Goal: Use online tool/utility: Utilize a website feature to perform a specific function

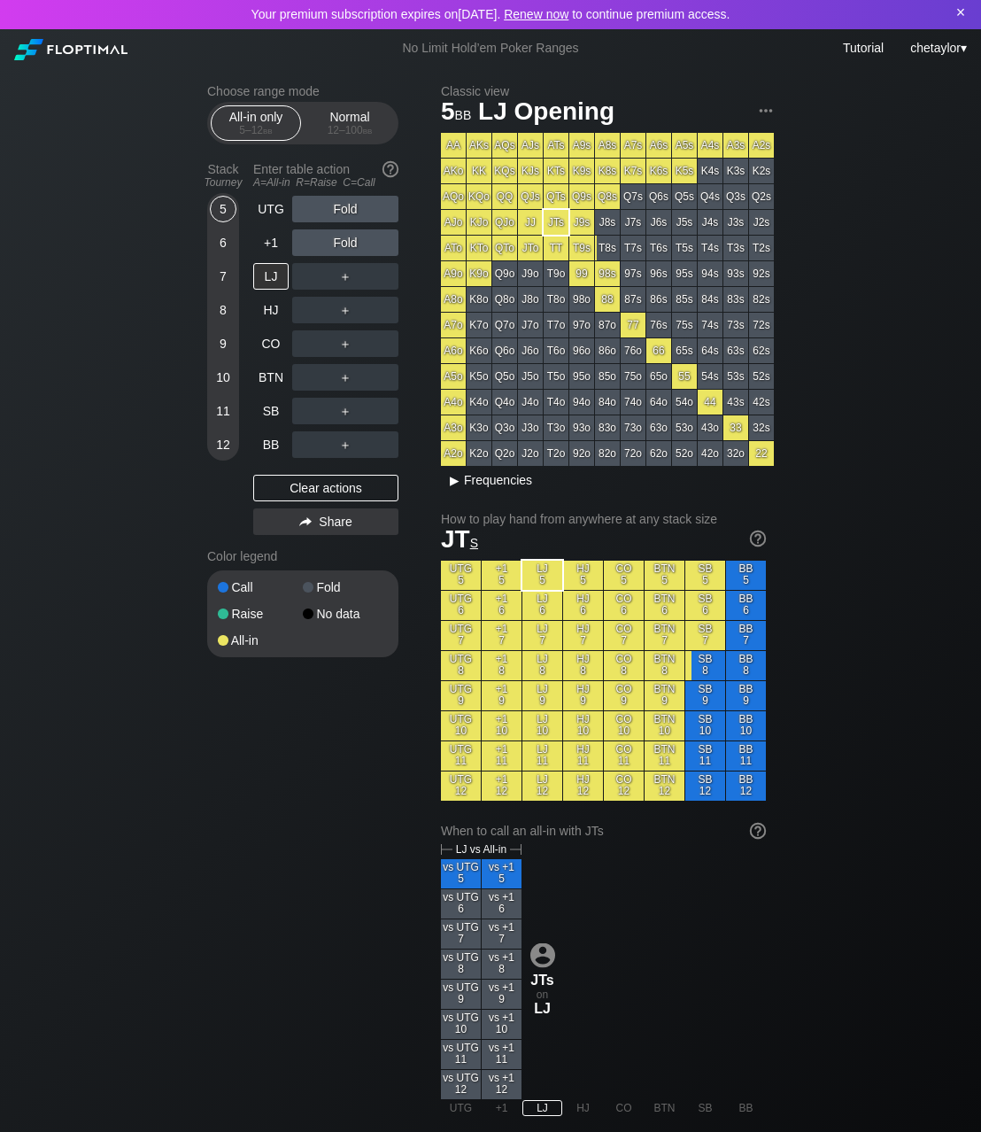
click at [477, 479] on span "Frequencies" at bounding box center [498, 480] width 68 height 14
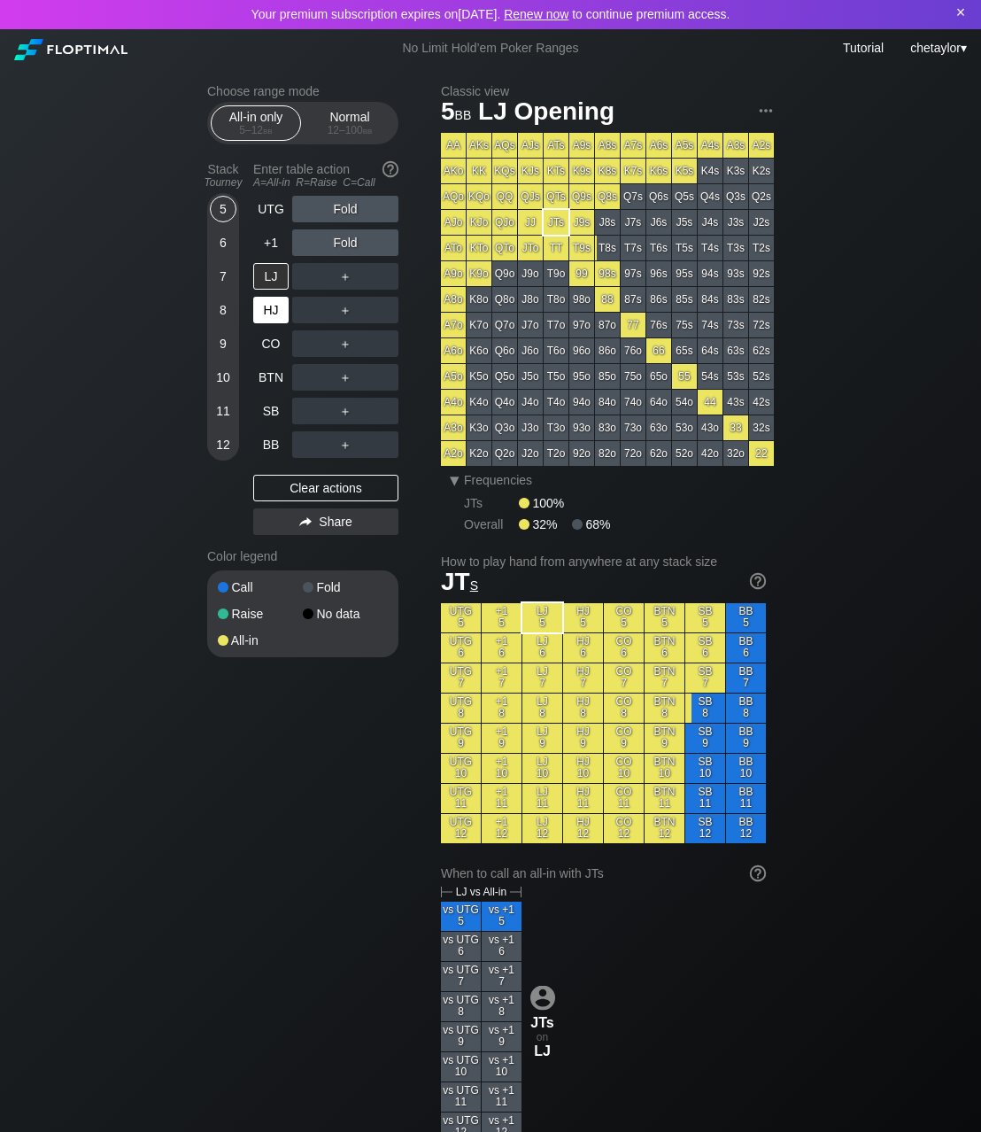
click at [269, 306] on div "HJ" at bounding box center [270, 310] width 35 height 27
click at [273, 275] on div "LJ" at bounding box center [270, 276] width 35 height 27
click at [476, 244] on div "KTo" at bounding box center [479, 248] width 25 height 25
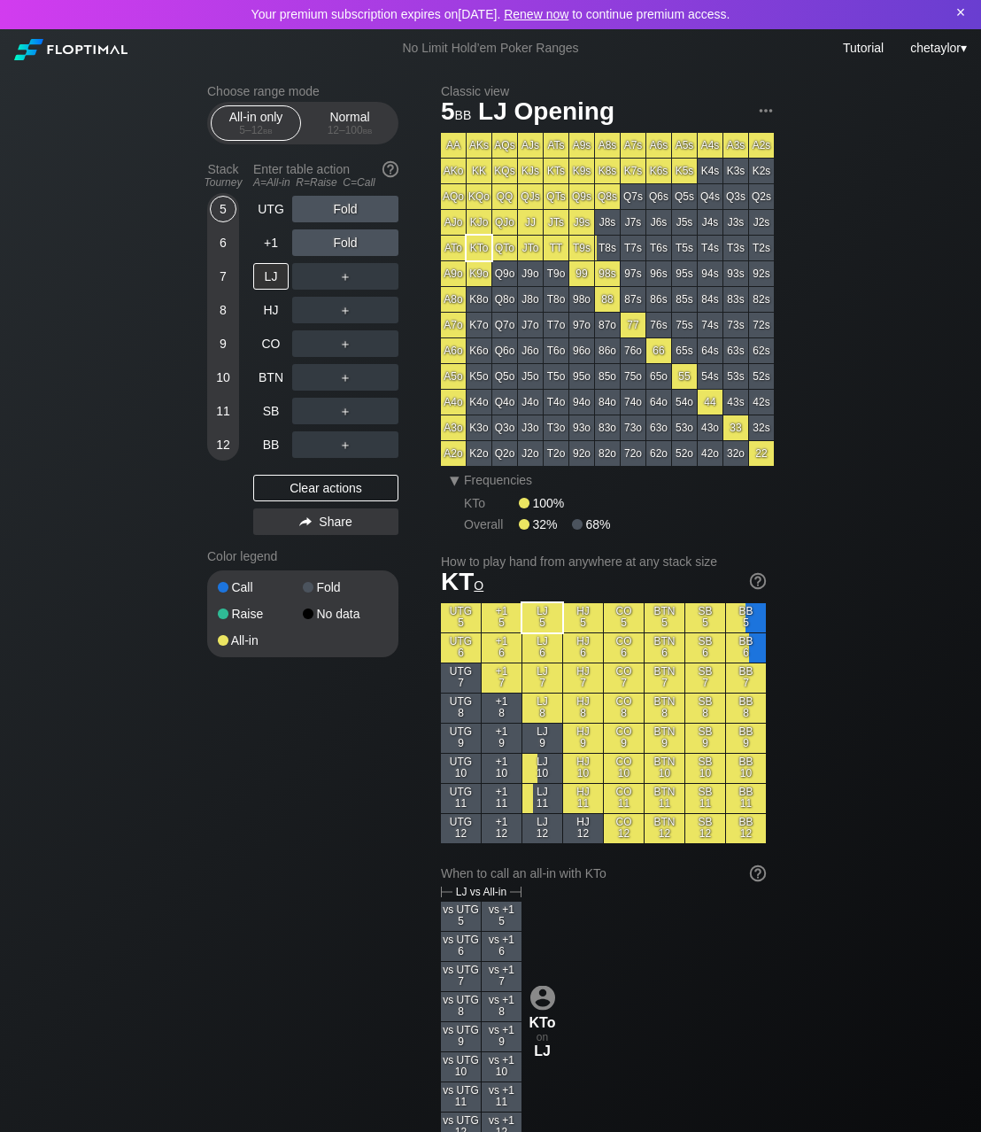
click at [484, 275] on div "K9o" at bounding box center [479, 273] width 25 height 25
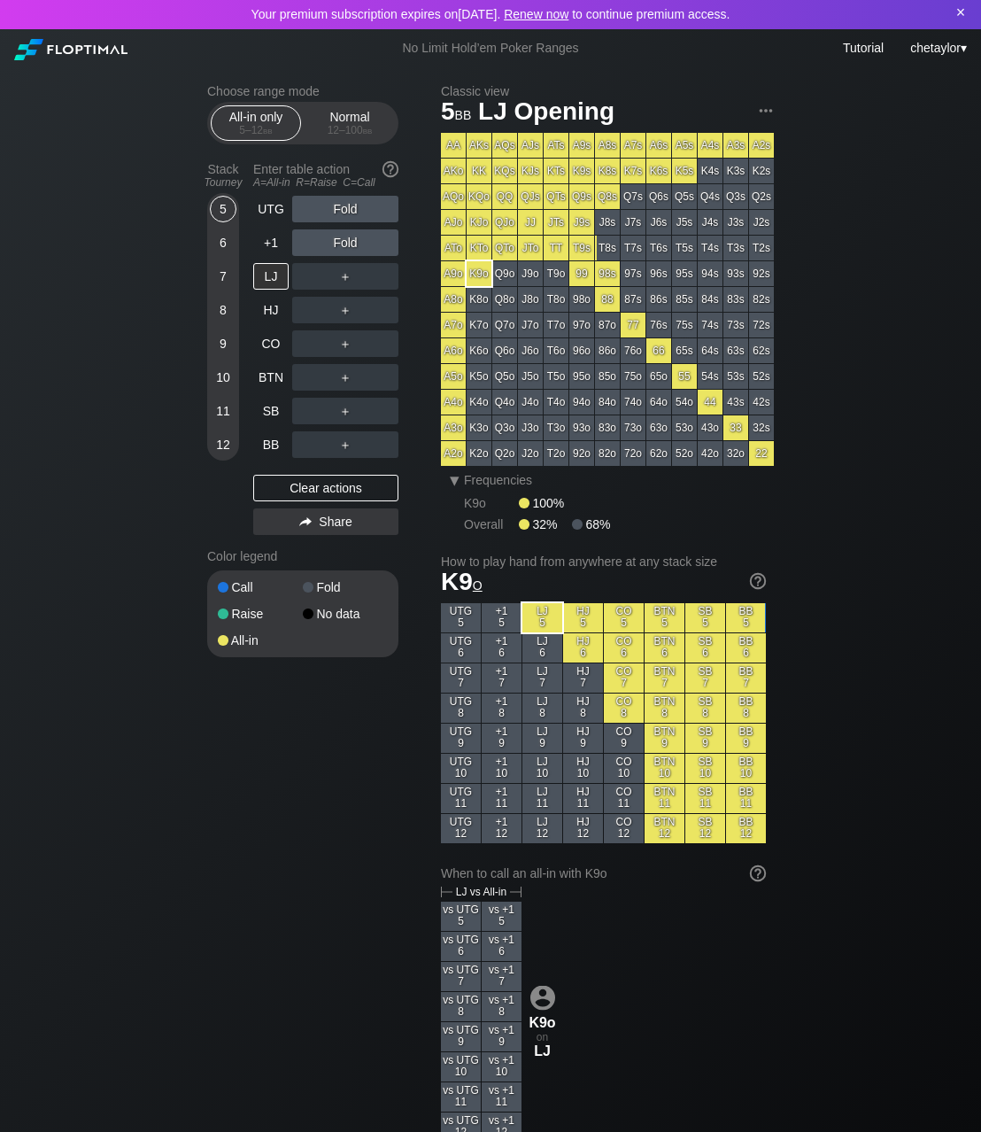
click at [960, 13] on div "×" at bounding box center [961, 13] width 18 height 19
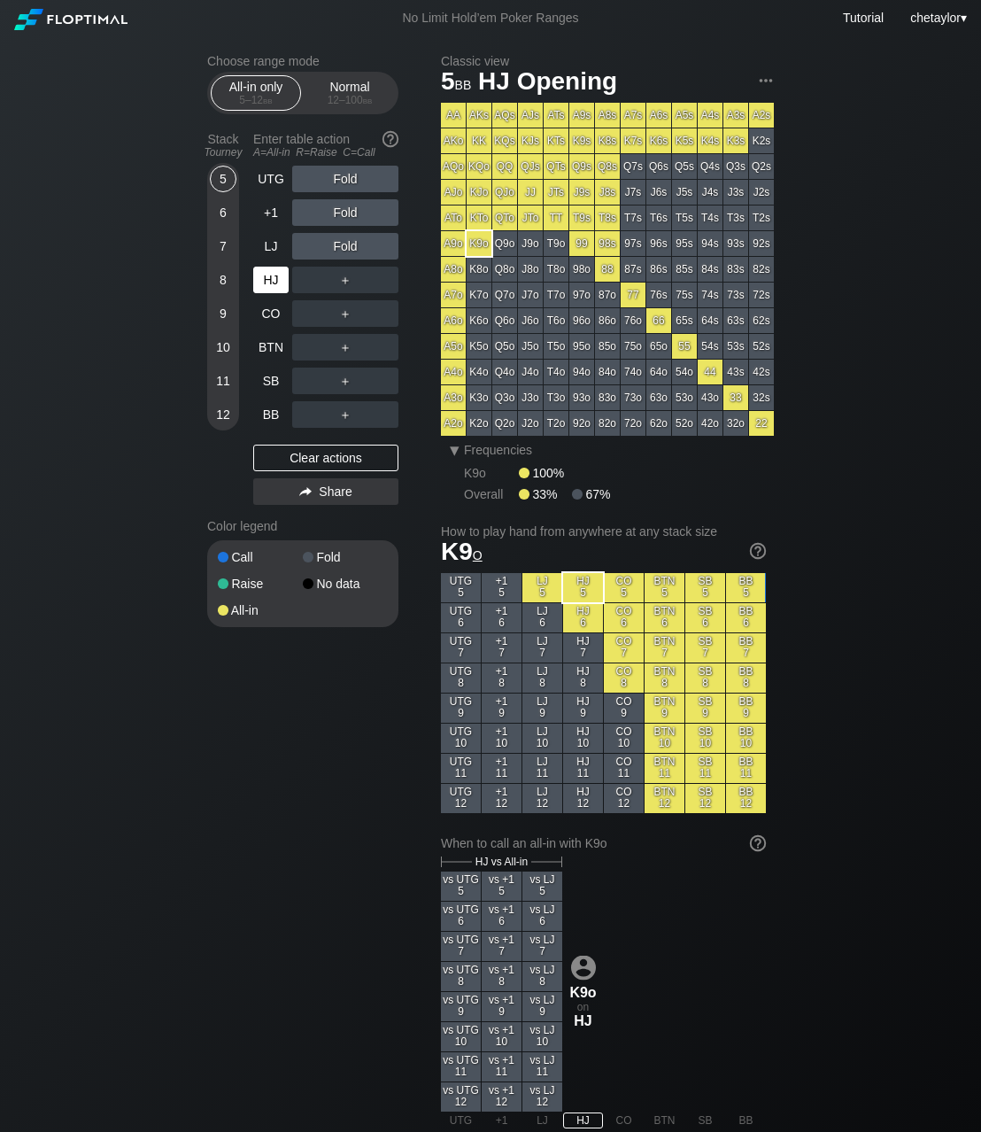
click at [269, 280] on div "HJ" at bounding box center [270, 280] width 35 height 27
click at [554, 165] on div "QTs" at bounding box center [556, 166] width 25 height 25
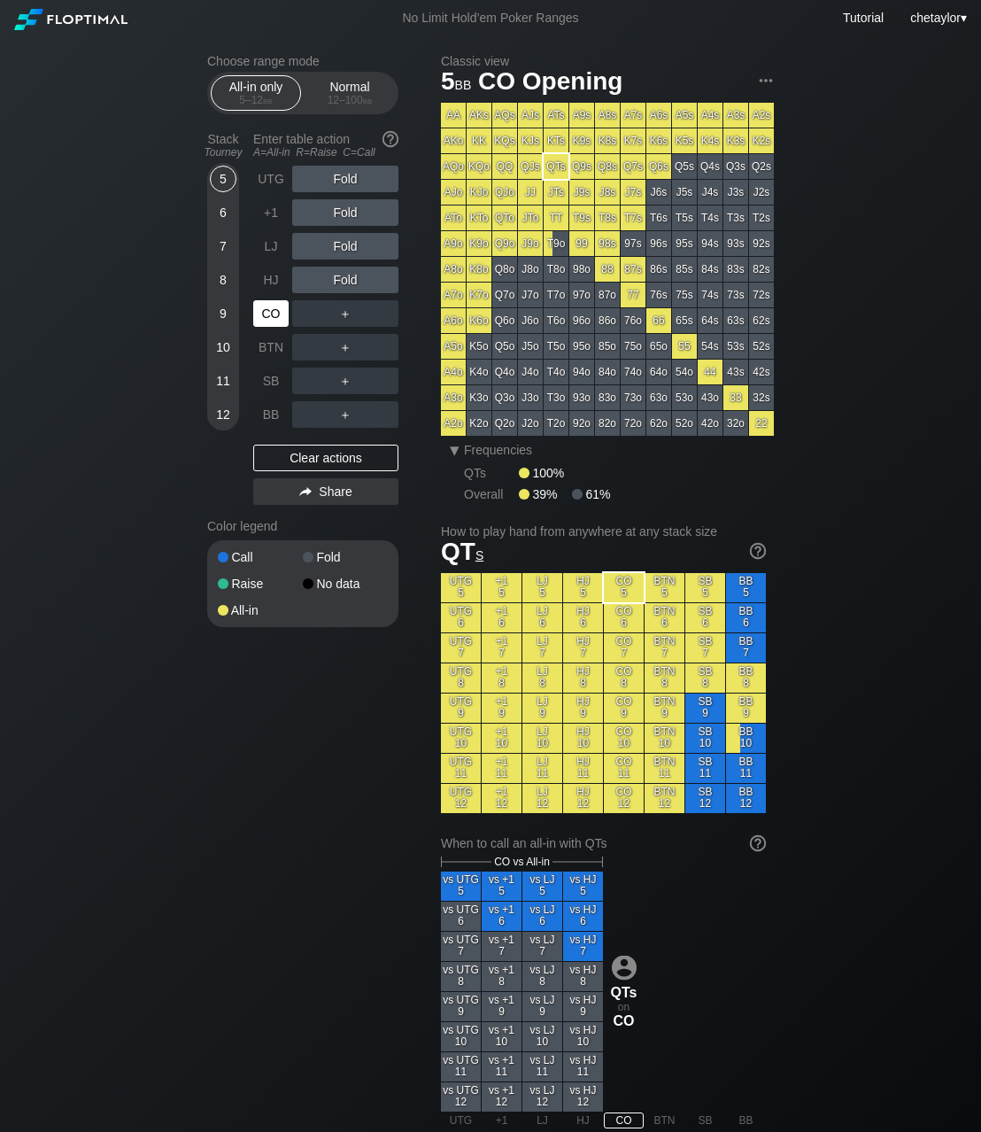
click at [270, 314] on div "CO" at bounding box center [270, 313] width 35 height 27
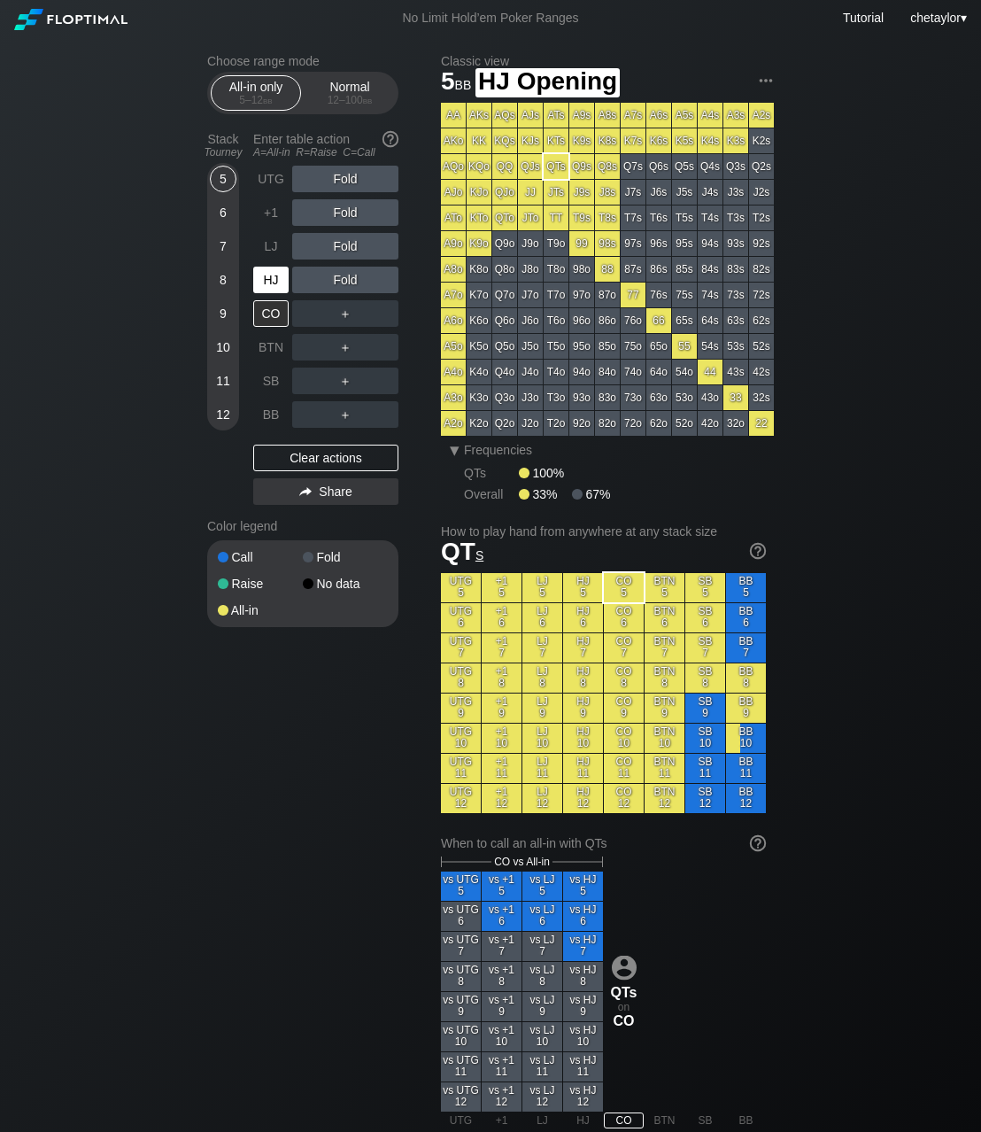
click at [268, 286] on div "HJ" at bounding box center [270, 280] width 35 height 27
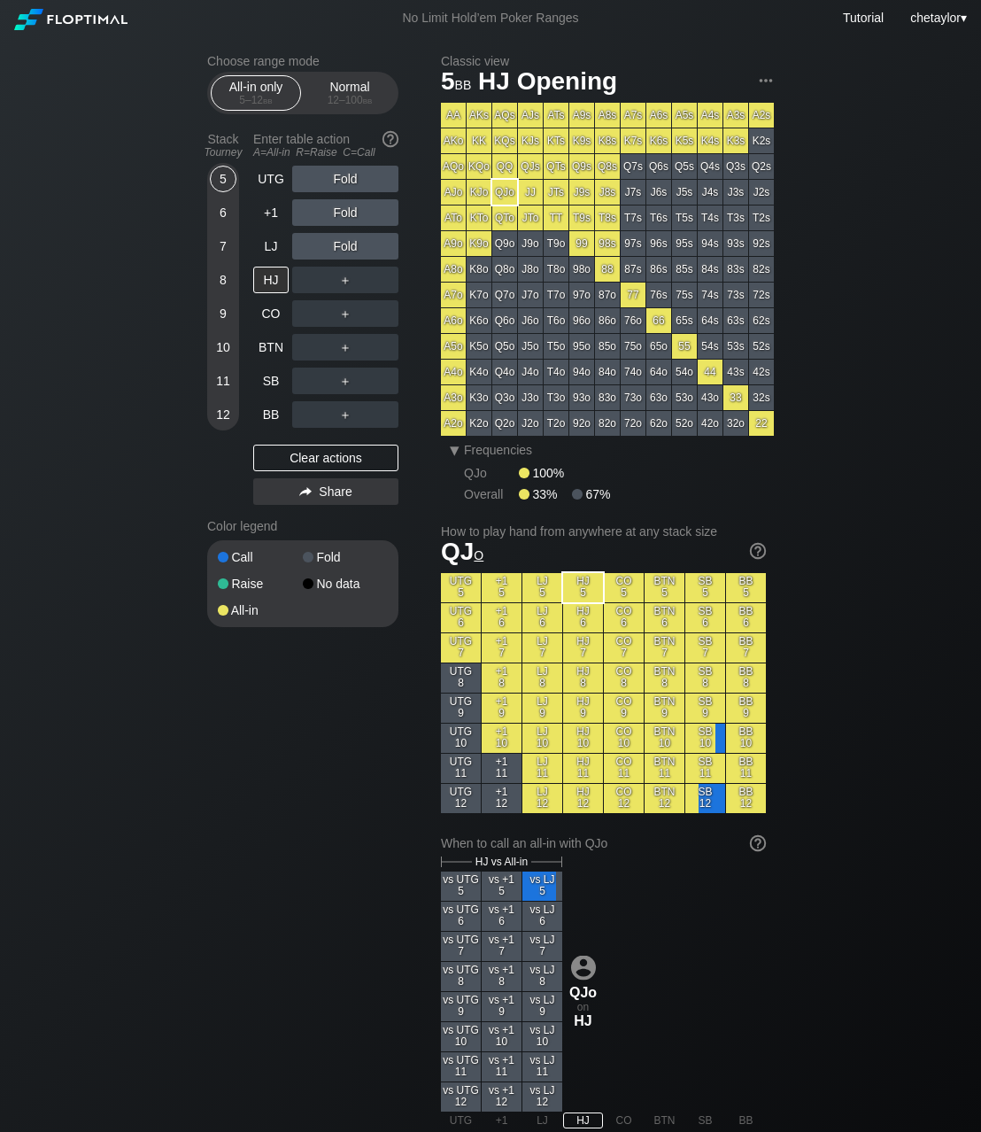
click at [503, 192] on div "QJo" at bounding box center [505, 192] width 25 height 25
